Goal: Task Accomplishment & Management: Complete application form

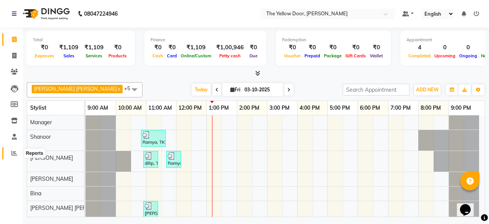
click at [14, 153] on icon at bounding box center [14, 153] width 6 height 6
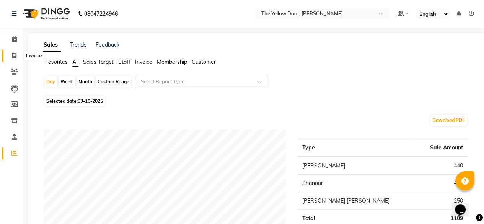
click at [12, 54] on icon at bounding box center [14, 56] width 4 height 6
select select "service"
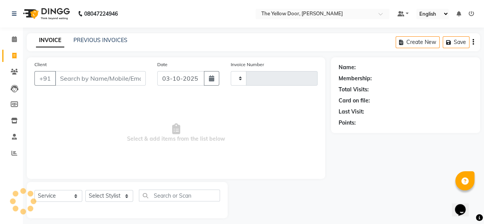
scroll to position [6, 0]
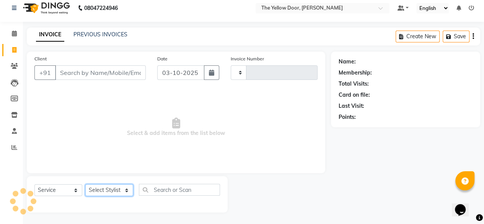
click at [116, 193] on select "Select Stylist" at bounding box center [109, 190] width 48 height 12
click at [116, 189] on select "Select Stylist" at bounding box center [109, 190] width 48 height 12
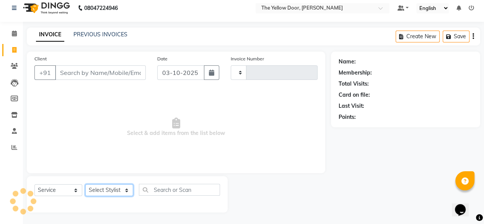
click at [116, 189] on select "Select Stylist" at bounding box center [109, 190] width 48 height 12
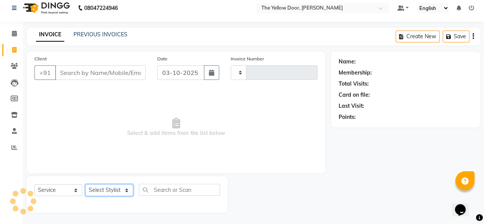
click at [116, 189] on select "Select Stylist" at bounding box center [109, 190] width 48 height 12
type input "03015"
select select "5650"
drag, startPoint x: 116, startPoint y: 189, endPoint x: 15, endPoint y: 50, distance: 172.1
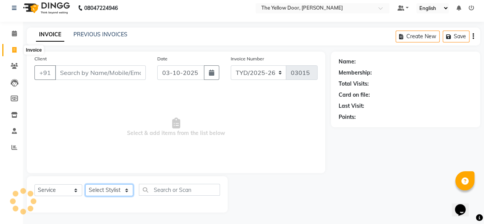
click at [15, 50] on app-home "08047224946 Select Location × The Yellow Door, Anekal Taluk Default Panel My Pa…" at bounding box center [242, 109] width 484 height 230
click at [15, 50] on icon at bounding box center [14, 50] width 4 height 6
select select "service"
type input "03015"
select select "5650"
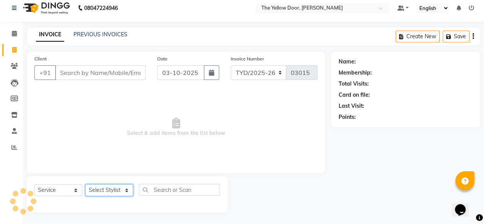
click at [119, 188] on select "Select Stylist [PERSON_NAME] [PERSON_NAME] [PERSON_NAME] Housekeeping Manager […" at bounding box center [109, 190] width 48 height 12
select select "41281"
click at [85, 184] on select "Select Stylist [PERSON_NAME] [PERSON_NAME] [PERSON_NAME] Housekeeping Manager […" at bounding box center [109, 190] width 48 height 12
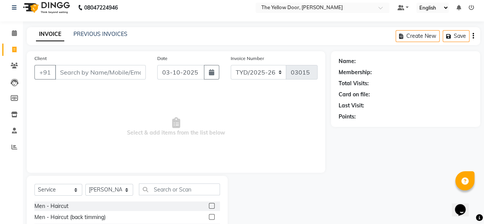
click at [209, 206] on label at bounding box center [212, 206] width 6 height 6
click at [209, 206] on input "checkbox" at bounding box center [211, 206] width 5 height 5
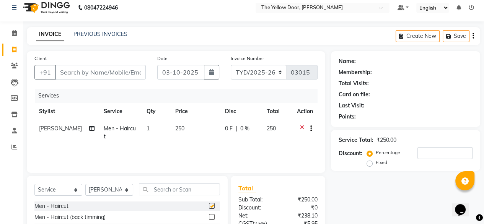
checkbox input "false"
drag, startPoint x: 103, startPoint y: 192, endPoint x: 103, endPoint y: 169, distance: 23.3
click at [103, 169] on div "Client +91 Date [DATE] Invoice Number TYD/2025-26 V/[PHONE_NUMBER] Services Sty…" at bounding box center [176, 169] width 310 height 237
select select "36569"
click at [85, 184] on select "Select Stylist [PERSON_NAME] [PERSON_NAME] [PERSON_NAME] Housekeeping Manager […" at bounding box center [109, 190] width 48 height 12
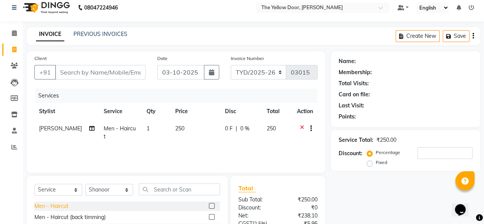
click at [65, 205] on div "Men - Haircut" at bounding box center [51, 206] width 34 height 8
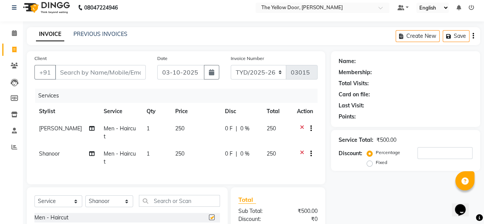
checkbox input "false"
drag, startPoint x: 99, startPoint y: 193, endPoint x: 98, endPoint y: 134, distance: 59.2
click at [98, 134] on div "Client +91 Date [DATE] Invoice Number TYD/2025-26 V/[PHONE_NUMBER] Services Sty…" at bounding box center [176, 175] width 310 height 249
select select "71545"
click at [85, 195] on select "Select Stylist [PERSON_NAME] [PERSON_NAME] [PERSON_NAME] Housekeeping Manager […" at bounding box center [109, 201] width 48 height 12
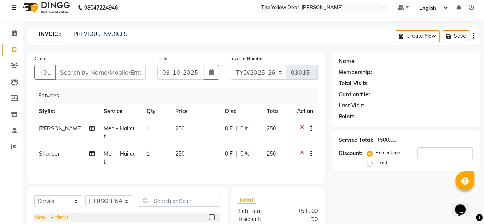
click at [60, 214] on div "Men - Haircut" at bounding box center [51, 218] width 34 height 8
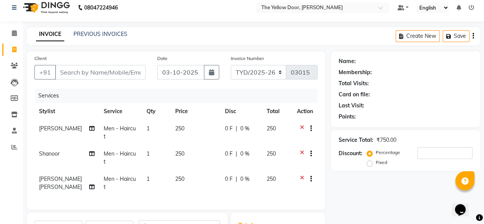
checkbox input "false"
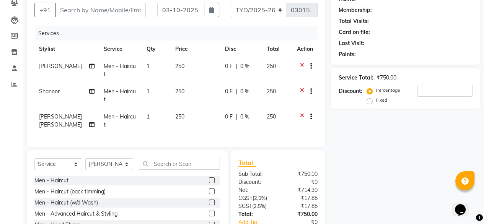
scroll to position [70, 0]
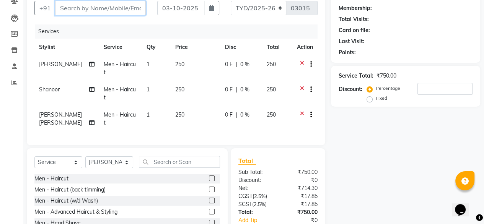
click at [105, 10] on input "Client" at bounding box center [100, 8] width 91 height 15
type input "9"
type input "0"
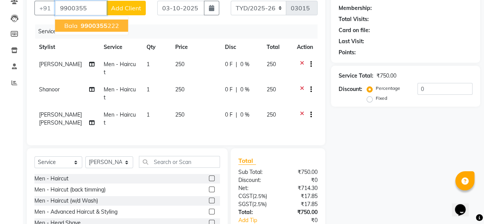
click at [107, 23] on ngb-highlight "9900355 222" at bounding box center [99, 26] width 40 height 8
type input "9900355222"
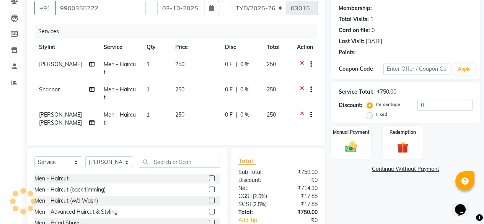
select select "1: Object"
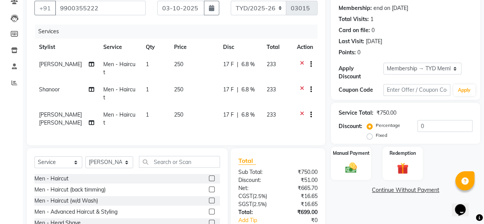
radio input "false"
radio input "true"
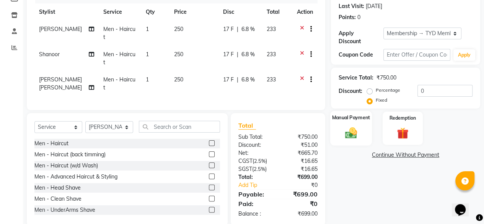
click at [353, 115] on div "Manual Payment" at bounding box center [351, 128] width 42 height 35
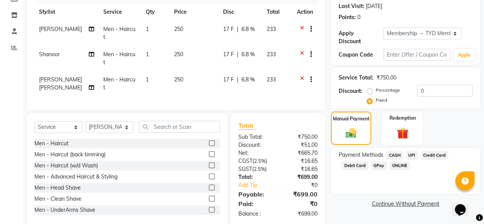
click at [411, 151] on span "UPI" at bounding box center [412, 155] width 12 height 9
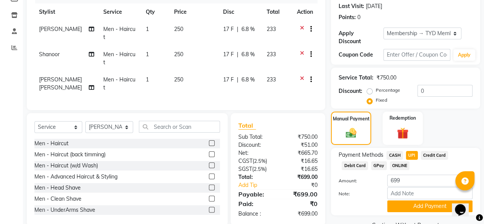
scroll to position [119, 0]
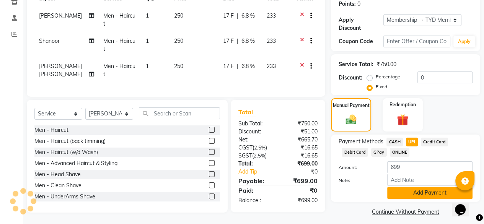
click at [427, 187] on button "Add Payment" at bounding box center [429, 193] width 85 height 12
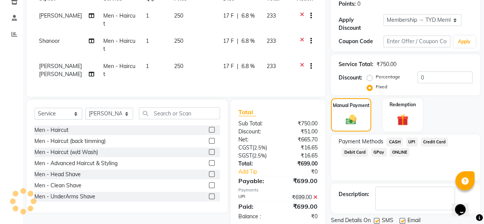
scroll to position [139, 0]
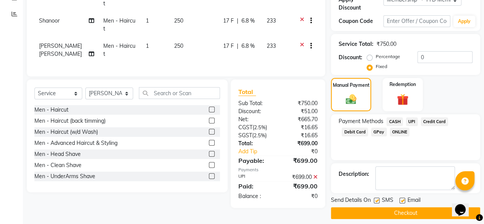
click at [404, 198] on label at bounding box center [402, 201] width 6 height 6
click at [404, 198] on input "checkbox" at bounding box center [401, 200] width 5 height 5
checkbox input "false"
click at [413, 207] on button "Checkout" at bounding box center [405, 213] width 149 height 12
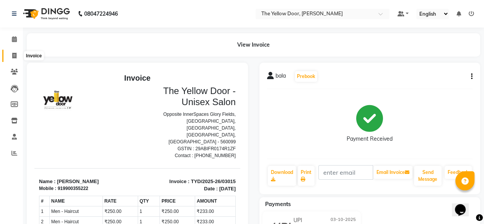
click at [15, 56] on icon at bounding box center [14, 56] width 4 height 6
select select "service"
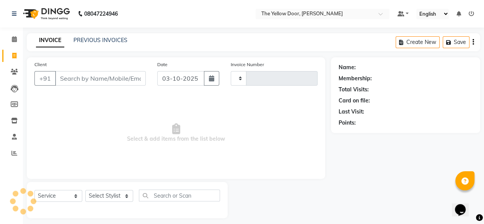
scroll to position [6, 0]
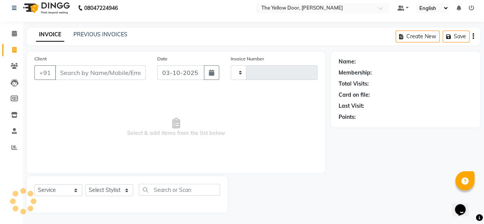
type input "03016"
select select "5650"
click at [114, 194] on select "Select Stylist" at bounding box center [109, 190] width 48 height 12
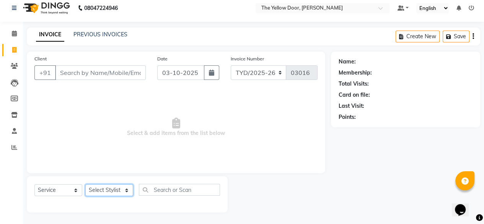
click at [114, 187] on select "Select Stylist" at bounding box center [109, 190] width 48 height 12
select select "51707"
click at [85, 184] on select "Select Stylist [PERSON_NAME] [PERSON_NAME] [PERSON_NAME] Housekeeping Manager […" at bounding box center [109, 190] width 48 height 12
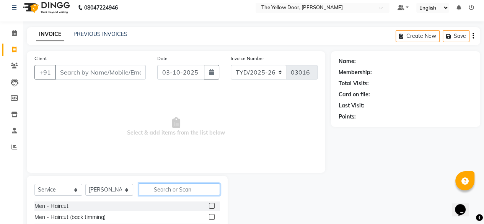
click at [173, 187] on input "text" at bounding box center [179, 189] width 81 height 12
type input "eye"
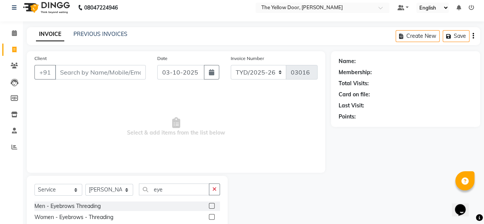
click at [210, 216] on label at bounding box center [212, 217] width 6 height 6
click at [210, 216] on input "checkbox" at bounding box center [211, 217] width 5 height 5
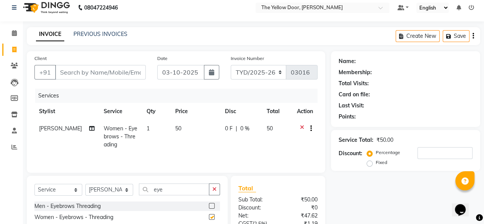
checkbox input "false"
click at [170, 193] on input "eye" at bounding box center [174, 189] width 70 height 12
type input "e"
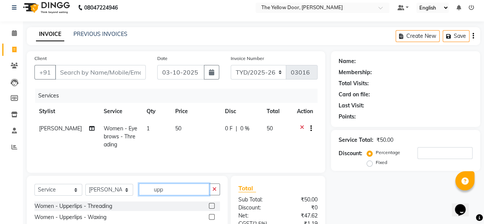
type input "upp"
click at [211, 206] on label at bounding box center [212, 206] width 6 height 6
click at [211, 206] on input "checkbox" at bounding box center [211, 206] width 5 height 5
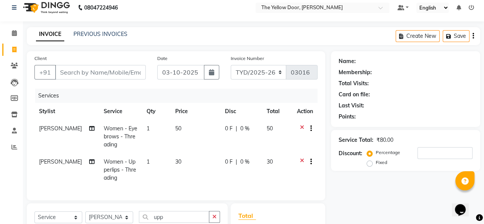
checkbox input "false"
click at [211, 200] on div "Client +91 Date [DATE] Invoice Number TYD/2025-26 V/[PHONE_NUMBER] Services Sty…" at bounding box center [176, 125] width 298 height 149
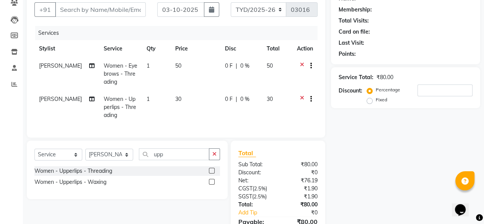
scroll to position [83, 0]
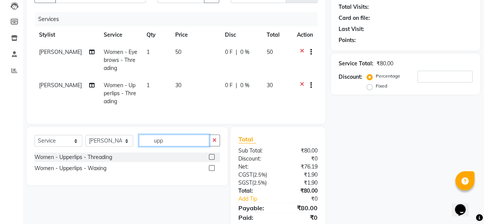
drag, startPoint x: 176, startPoint y: 140, endPoint x: 190, endPoint y: 154, distance: 19.2
click at [179, 144] on input "upp" at bounding box center [174, 141] width 70 height 12
type input "u"
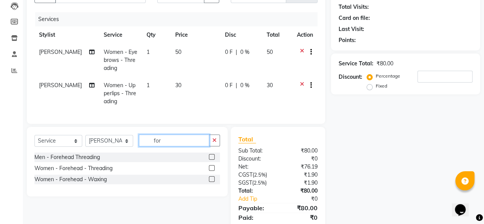
type input "for"
click at [210, 171] on label at bounding box center [212, 168] width 6 height 6
click at [210, 171] on input "checkbox" at bounding box center [211, 168] width 5 height 5
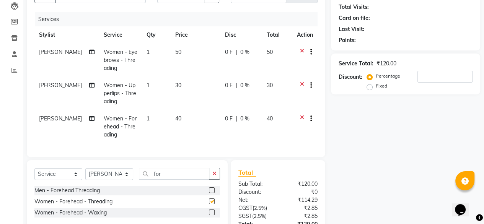
checkbox input "false"
click at [169, 180] on input "for" at bounding box center [174, 174] width 70 height 12
type input "f"
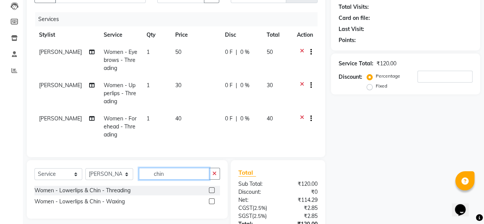
type input "chin"
click at [211, 193] on label at bounding box center [212, 190] width 6 height 6
click at [211, 193] on input "checkbox" at bounding box center [211, 190] width 5 height 5
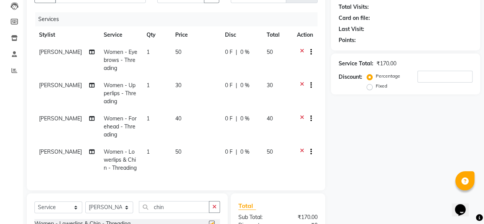
checkbox input "false"
click at [110, 219] on div "Select Service Product Membership Package Voucher Prepaid Gift Card Select Styl…" at bounding box center [126, 210] width 185 height 18
click at [110, 213] on select "Select Stylist [PERSON_NAME] [PERSON_NAME] [PERSON_NAME] Housekeeping Manager […" at bounding box center [109, 207] width 48 height 12
select select "34815"
click at [85, 208] on select "Select Stylist [PERSON_NAME] [PERSON_NAME] [PERSON_NAME] Housekeeping Manager […" at bounding box center [109, 207] width 48 height 12
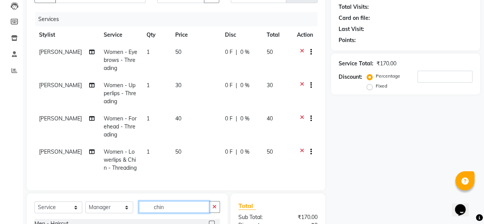
click at [173, 213] on input "chin" at bounding box center [174, 207] width 70 height 12
type input "c"
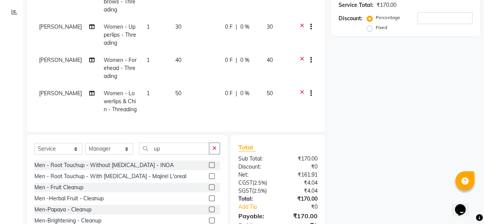
scroll to position [159, 0]
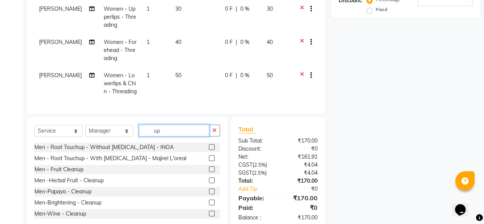
click at [172, 133] on input "up" at bounding box center [174, 131] width 70 height 12
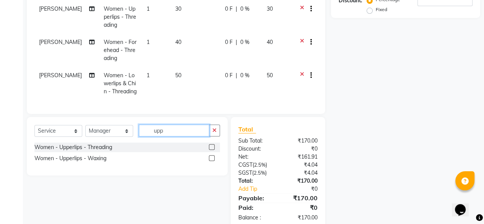
type input "upp"
click at [211, 150] on label at bounding box center [212, 147] width 6 height 6
click at [211, 150] on input "checkbox" at bounding box center [211, 147] width 5 height 5
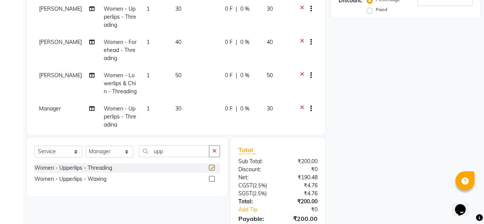
checkbox input "false"
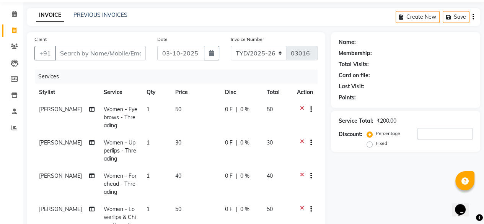
scroll to position [6, 0]
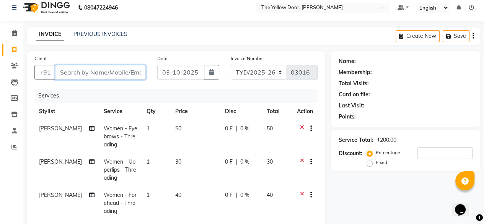
click at [110, 73] on input "Client" at bounding box center [100, 72] width 91 height 15
drag, startPoint x: 12, startPoint y: 156, endPoint x: 67, endPoint y: 175, distance: 57.4
click at [68, 179] on app-home "08047224946 Select Location × The Yellow Door, Anekal Taluk Default Panel My Pa…" at bounding box center [242, 204] width 484 height 420
click at [93, 73] on input "Client" at bounding box center [100, 72] width 91 height 15
type input "8"
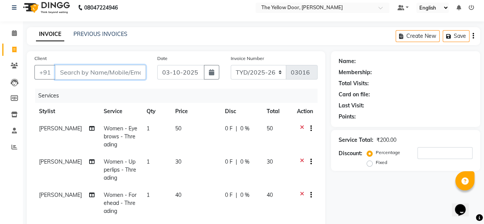
type input "0"
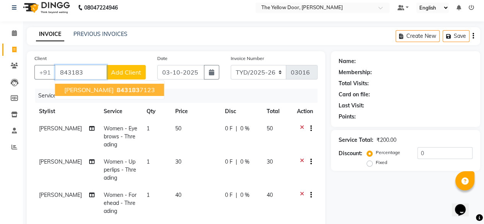
click at [130, 93] on ngb-highlight "843183 7123" at bounding box center [135, 90] width 40 height 8
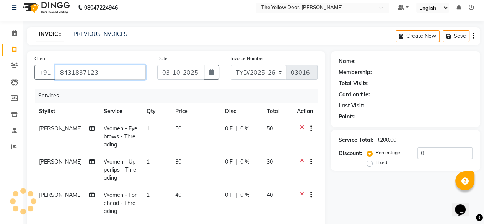
type input "8431837123"
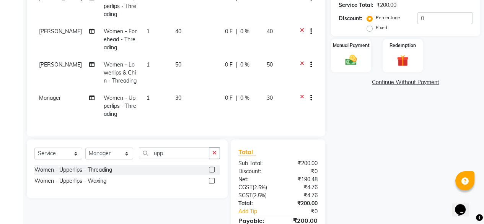
scroll to position [197, 0]
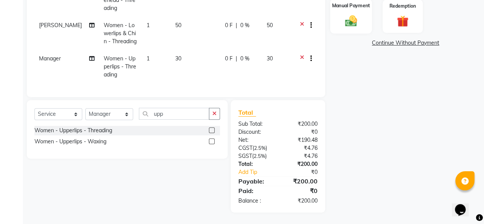
click at [357, 10] on div "Manual Payment" at bounding box center [351, 16] width 42 height 35
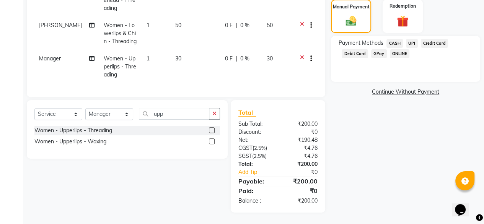
click at [414, 42] on span "UPI" at bounding box center [412, 43] width 12 height 9
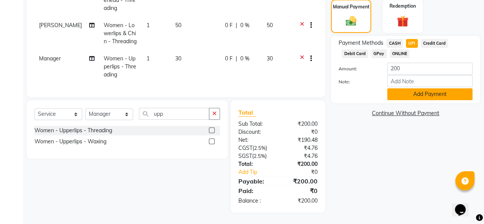
click at [408, 94] on button "Add Payment" at bounding box center [429, 94] width 85 height 12
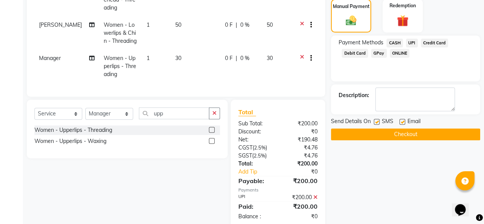
drag, startPoint x: 396, startPoint y: 133, endPoint x: 364, endPoint y: 179, distance: 55.9
click at [392, 143] on div "Name: [PERSON_NAME] Membership: No Active Membership Total Visits: 12 Card on f…" at bounding box center [408, 44] width 155 height 368
click at [364, 135] on button "Checkout" at bounding box center [405, 134] width 149 height 12
